Goal: Entertainment & Leisure: Consume media (video, audio)

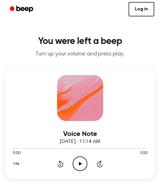
click at [82, 162] on icon "Play Audio" at bounding box center [80, 164] width 15 height 15
click at [16, 165] on button "1.0x" at bounding box center [17, 164] width 9 height 10
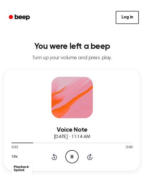
scroll to position [20, 0]
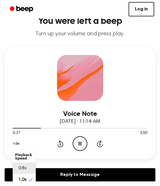
click at [28, 170] on div "0.8x" at bounding box center [24, 169] width 23 height 12
click at [17, 146] on button "0.8x" at bounding box center [18, 144] width 10 height 10
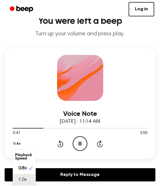
click at [24, 180] on span "1.0x" at bounding box center [22, 179] width 8 height 7
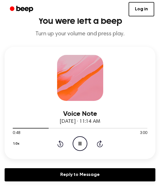
click at [79, 144] on icon at bounding box center [80, 144] width 3 height 4
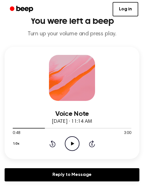
click at [76, 144] on icon "Play Audio" at bounding box center [72, 143] width 15 height 15
click at [76, 146] on icon "Pause Audio" at bounding box center [72, 143] width 15 height 15
click at [76, 146] on icon "Play Audio" at bounding box center [72, 143] width 15 height 15
click at [76, 146] on icon "Pause Audio" at bounding box center [72, 143] width 15 height 15
click at [76, 144] on icon "Play Audio" at bounding box center [72, 143] width 15 height 15
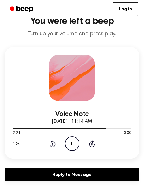
click at [75, 144] on icon "Pause Audio" at bounding box center [72, 143] width 15 height 15
click at [69, 147] on icon "Play Audio" at bounding box center [72, 143] width 15 height 15
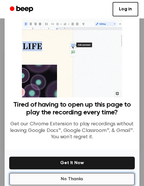
click at [65, 181] on button "No Thanks" at bounding box center [71, 179] width 125 height 13
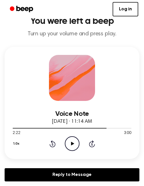
click at [73, 149] on icon "Play Audio" at bounding box center [72, 143] width 15 height 15
click at [66, 145] on icon "Pause Audio" at bounding box center [72, 143] width 15 height 15
click at [50, 144] on icon "Rewind 5 seconds" at bounding box center [52, 143] width 6 height 7
click at [92, 146] on icon "Skip 5 seconds" at bounding box center [92, 143] width 6 height 7
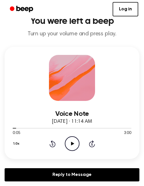
click at [91, 146] on icon "Skip 5 seconds" at bounding box center [92, 143] width 6 height 7
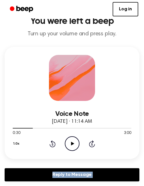
click at [91, 146] on icon "Skip 5 seconds" at bounding box center [92, 143] width 6 height 7
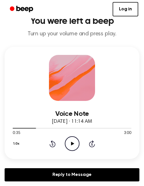
click at [91, 146] on icon "Skip 5 seconds" at bounding box center [92, 143] width 6 height 7
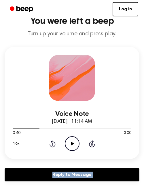
click at [91, 146] on icon "Skip 5 seconds" at bounding box center [92, 143] width 6 height 7
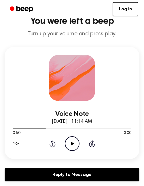
click at [91, 146] on icon "Skip 5 seconds" at bounding box center [92, 143] width 6 height 7
click at [51, 145] on icon "Rewind 5 seconds" at bounding box center [52, 143] width 6 height 7
click at [51, 144] on icon "Rewind 5 seconds" at bounding box center [52, 143] width 6 height 7
click at [50, 143] on icon "Rewind 5 seconds" at bounding box center [52, 143] width 6 height 7
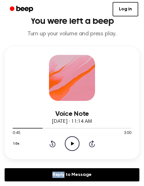
click at [50, 143] on icon "Rewind 5 seconds" at bounding box center [52, 143] width 6 height 7
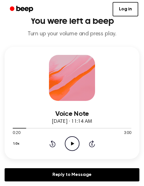
click at [50, 143] on icon "Rewind 5 seconds" at bounding box center [52, 143] width 6 height 7
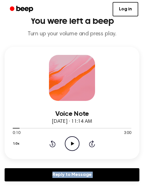
click at [50, 143] on icon "Rewind 5 seconds" at bounding box center [52, 143] width 6 height 7
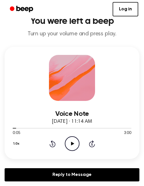
click at [50, 143] on icon "Rewind 5 seconds" at bounding box center [52, 143] width 6 height 7
click at [55, 161] on div "Voice Note [DATE] · 11:14 AM 0:00 3:00 Your browser does not support the [objec…" at bounding box center [72, 116] width 135 height 139
click at [117, 105] on div "Voice Note [DATE] · 11:14 AM 0:00 3:00 Your browser does not support the [objec…" at bounding box center [72, 126] width 119 height 50
